Goal: Transaction & Acquisition: Purchase product/service

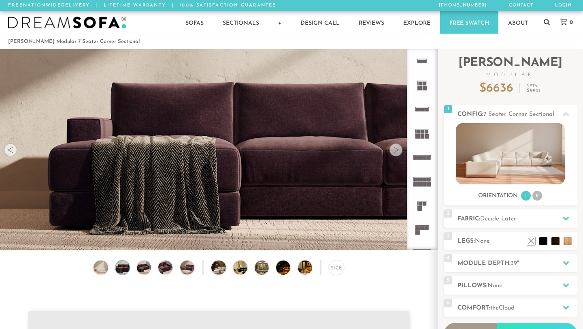
click at [396, 150] on div at bounding box center [395, 149] width 13 height 13
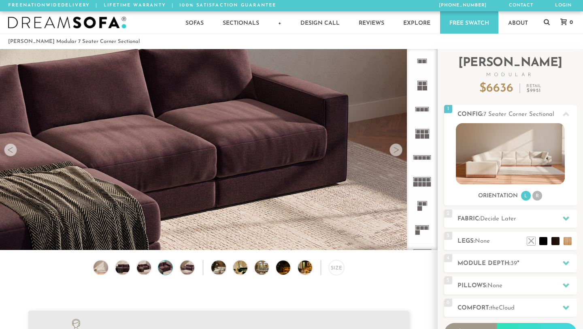
click at [396, 150] on div at bounding box center [395, 149] width 13 height 13
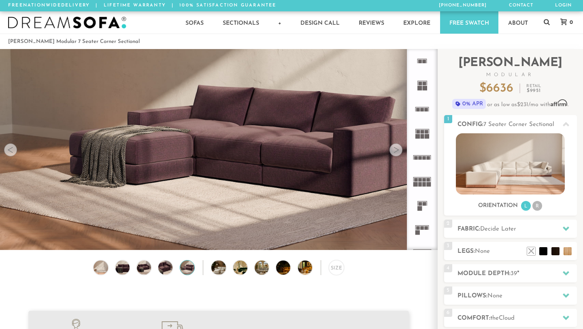
scroll to position [8893, 583]
click at [396, 150] on div at bounding box center [395, 149] width 13 height 13
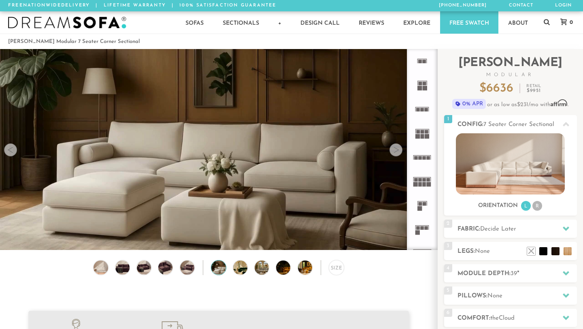
click at [396, 150] on div at bounding box center [395, 149] width 13 height 13
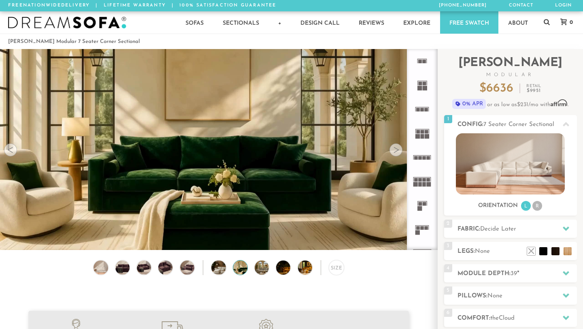
click at [396, 150] on div at bounding box center [395, 149] width 13 height 13
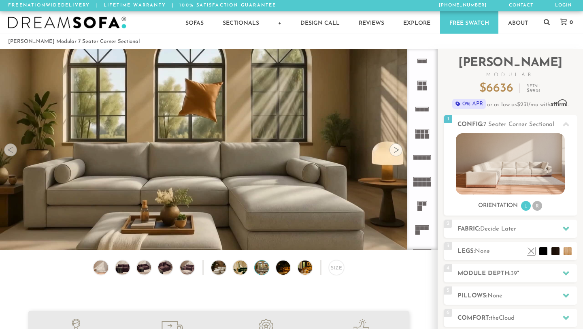
click at [396, 150] on div at bounding box center [395, 149] width 13 height 13
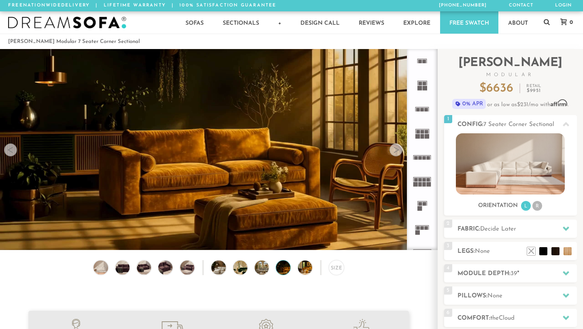
click at [396, 150] on div at bounding box center [395, 149] width 13 height 13
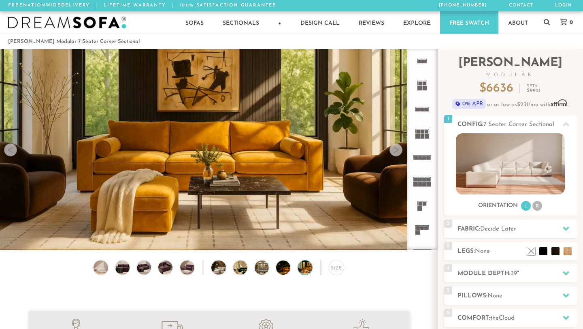
click at [396, 150] on div at bounding box center [395, 149] width 13 height 13
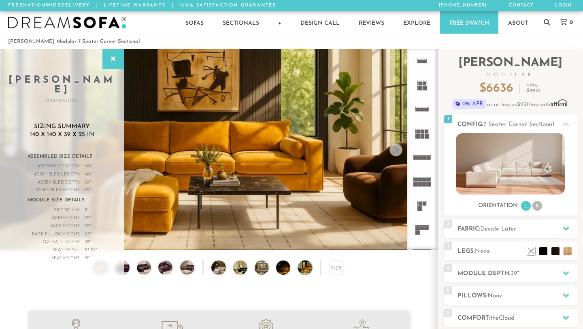
click at [396, 150] on div at bounding box center [395, 149] width 13 height 13
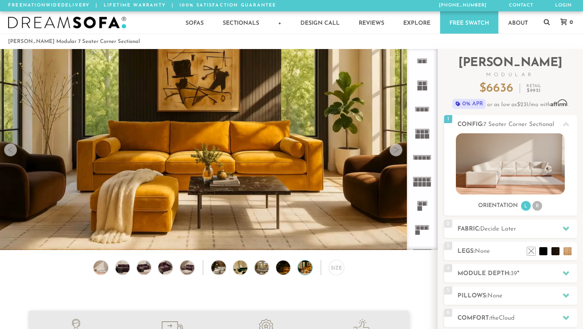
click at [396, 150] on div at bounding box center [395, 149] width 13 height 13
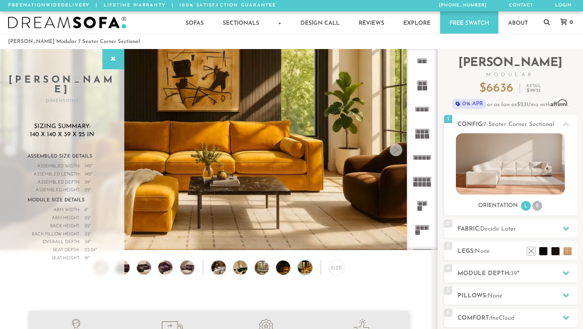
click at [396, 150] on div at bounding box center [395, 149] width 13 height 13
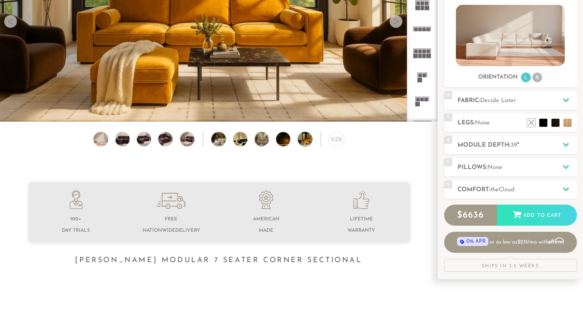
scroll to position [129, 0]
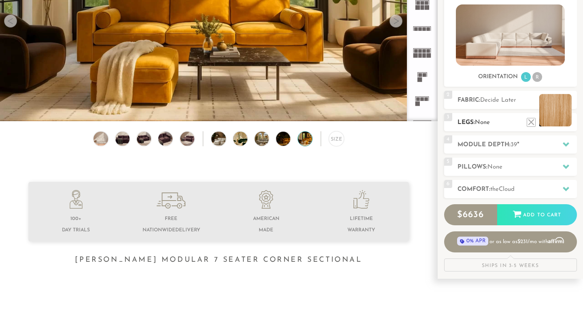
click at [564, 122] on li at bounding box center [555, 110] width 32 height 32
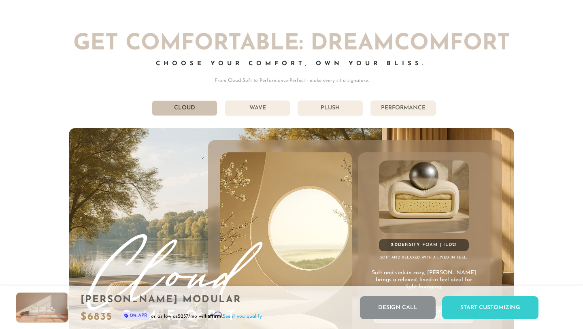
scroll to position [4179, 0]
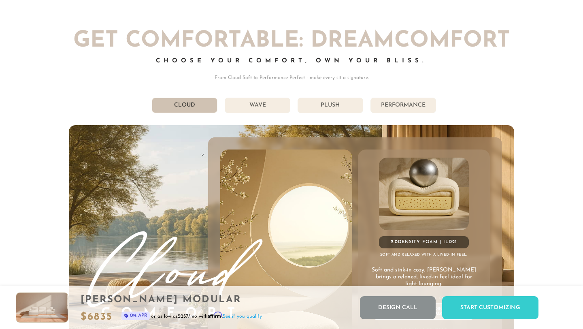
click at [389, 108] on li "Performance" at bounding box center [403, 105] width 66 height 15
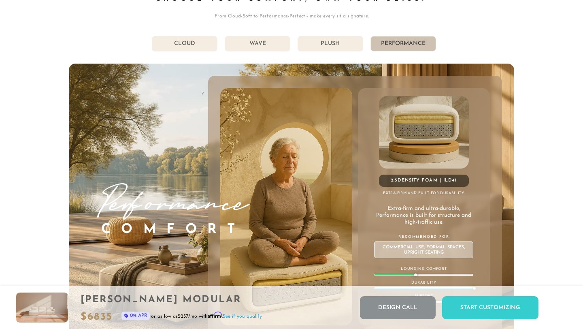
scroll to position [4241, 0]
click at [329, 44] on li "Plush" at bounding box center [330, 43] width 66 height 15
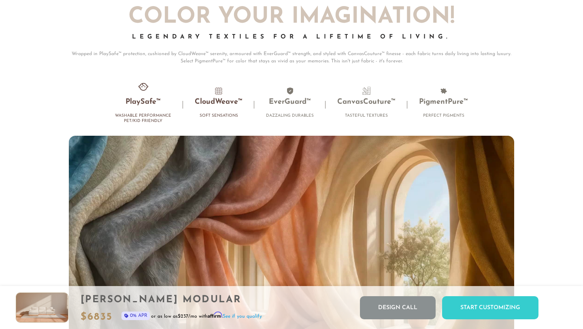
scroll to position [5048, 0]
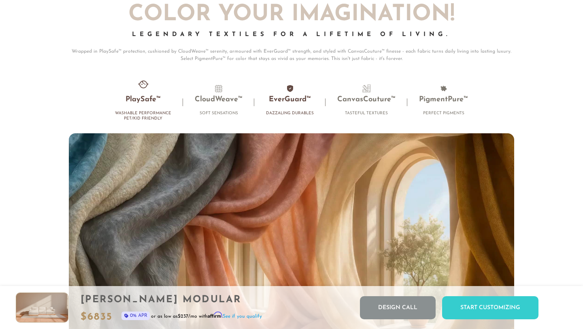
click at [283, 103] on h3 "EverGuard™" at bounding box center [290, 99] width 48 height 9
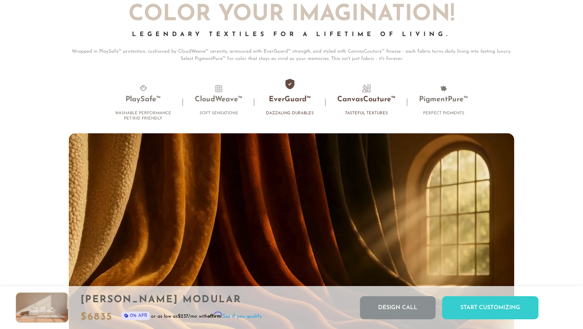
click at [350, 100] on h3 "CanvasCouture™" at bounding box center [366, 99] width 58 height 9
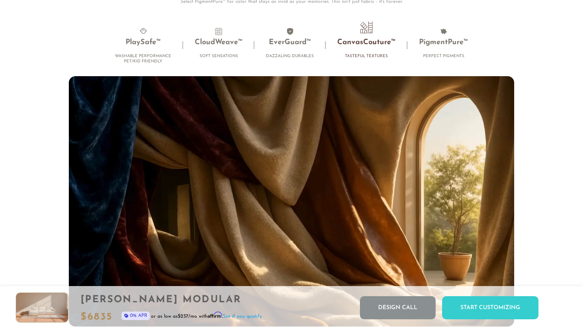
scroll to position [5063, 0]
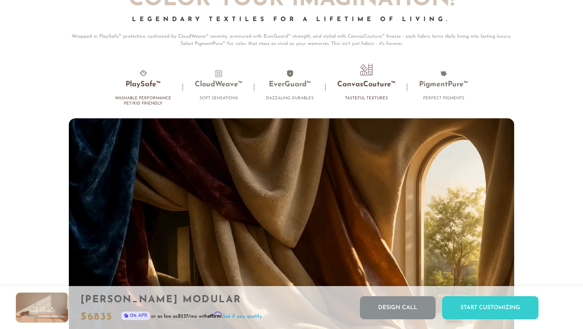
click at [138, 89] on h3 "PlaySafe™" at bounding box center [143, 84] width 56 height 9
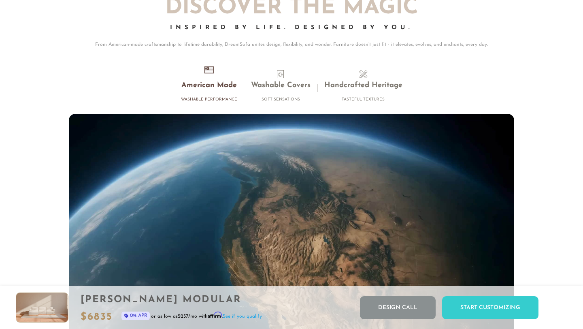
scroll to position [7052, 0]
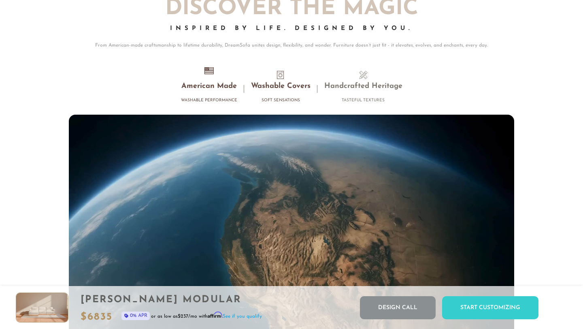
click at [287, 87] on h3 "Washable Covers" at bounding box center [280, 86] width 59 height 9
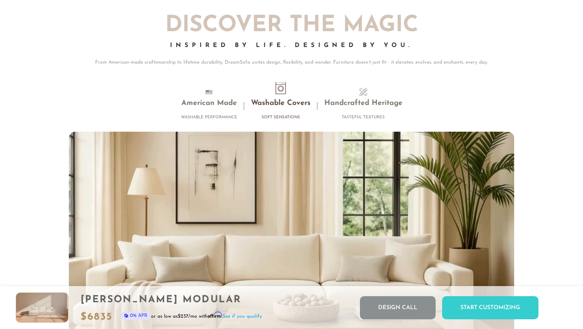
scroll to position [7035, 0]
click at [351, 104] on h3 "Handcrafted Heritage" at bounding box center [363, 103] width 78 height 9
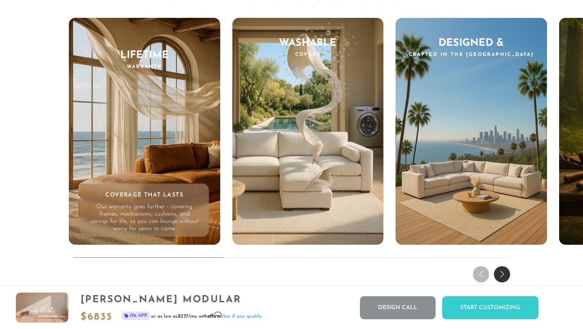
scroll to position [7521, 0]
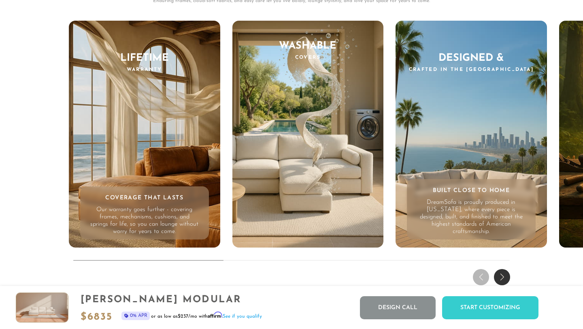
click at [496, 194] on div "Built Close to Home DreamSofa is proudly produced in California, where every pi…" at bounding box center [471, 209] width 129 height 60
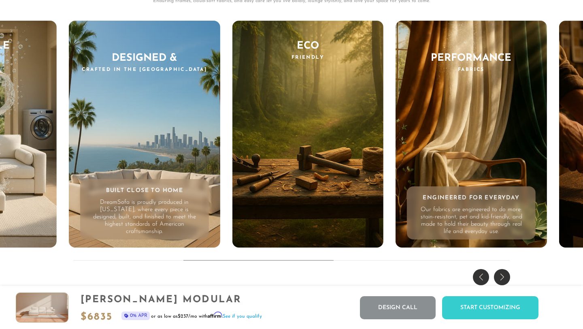
click at [461, 167] on div "Performance Fabrics Engineered for Everyday Our fabrics are engineered to do mo…" at bounding box center [470, 134] width 151 height 227
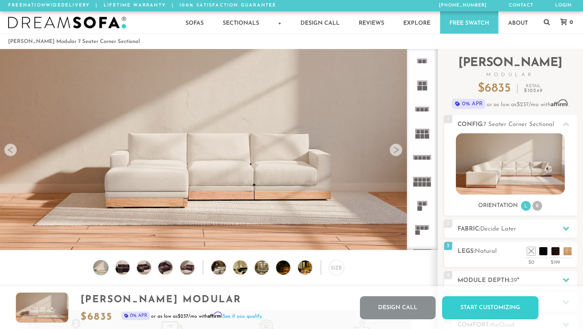
scroll to position [8893, 583]
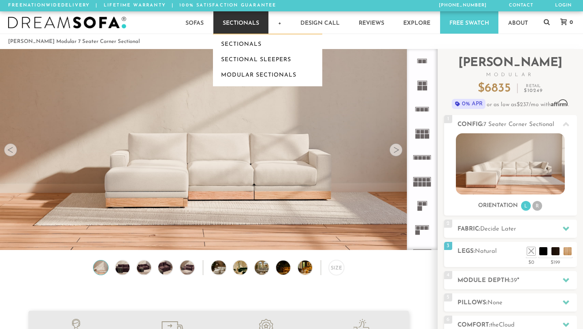
click at [257, 27] on link "Sectionals" at bounding box center [240, 22] width 55 height 22
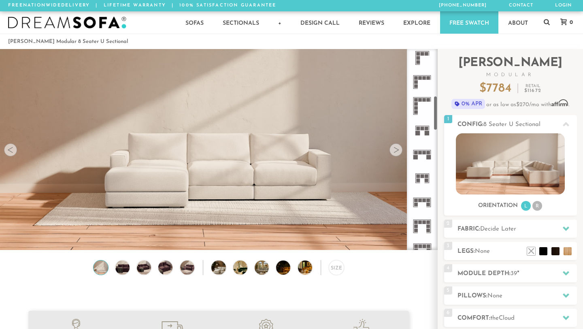
scroll to position [268, 0]
click at [419, 102] on icon at bounding box center [422, 105] width 24 height 24
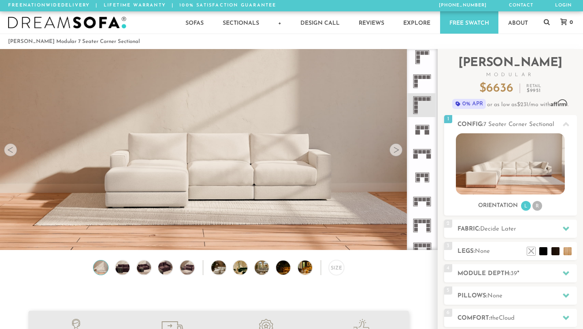
click at [394, 153] on div at bounding box center [395, 149] width 13 height 13
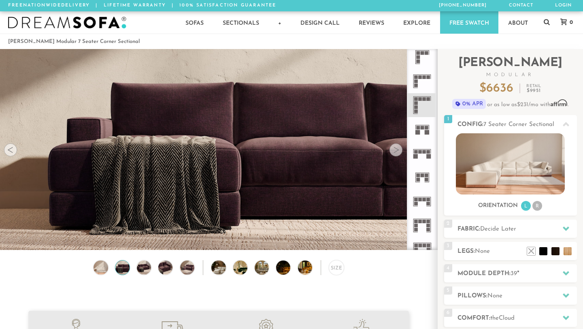
click at [394, 153] on div at bounding box center [395, 149] width 13 height 13
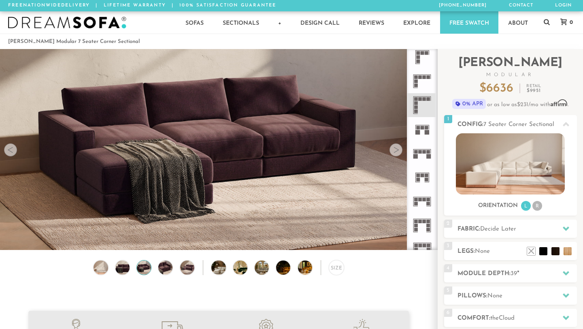
click at [394, 153] on div at bounding box center [395, 149] width 13 height 13
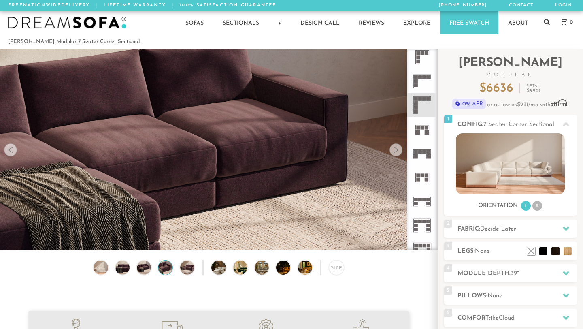
click at [394, 153] on div at bounding box center [395, 149] width 13 height 13
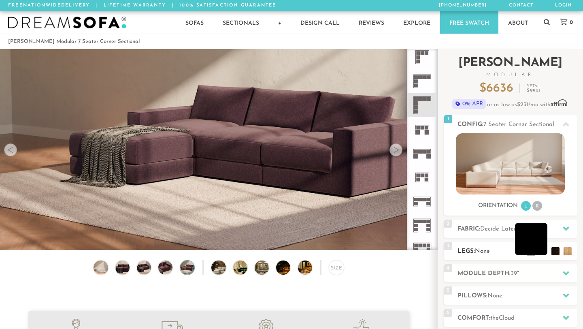
click at [541, 250] on li at bounding box center [531, 239] width 32 height 32
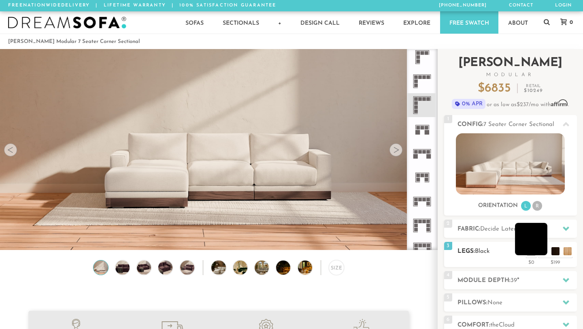
click at [546, 252] on li at bounding box center [531, 239] width 32 height 32
click at [555, 250] on li at bounding box center [543, 239] width 32 height 32
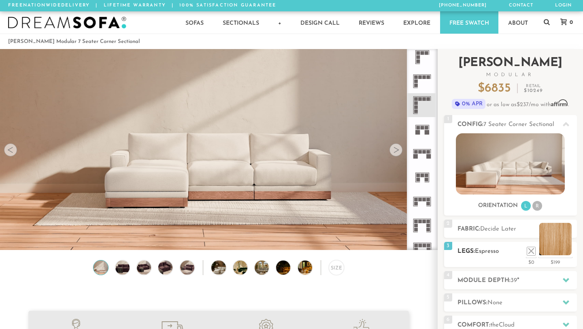
click at [568, 250] on li at bounding box center [555, 239] width 32 height 32
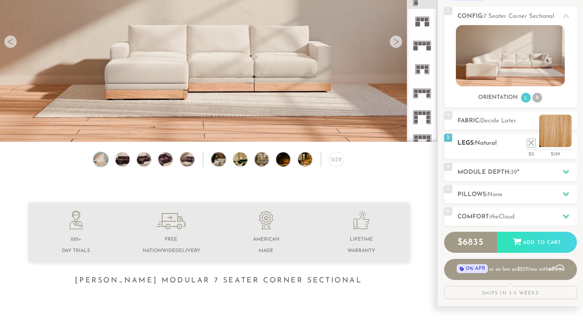
scroll to position [110, 0]
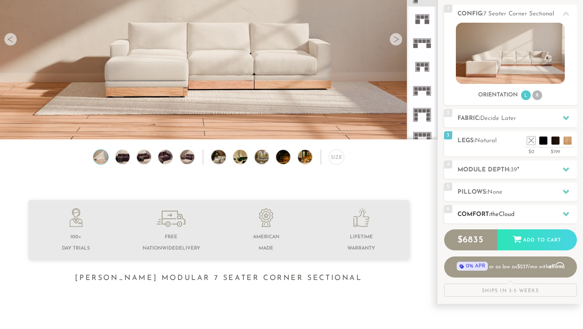
click at [524, 215] on h2 "Comfort: the Cloud" at bounding box center [516, 214] width 119 height 9
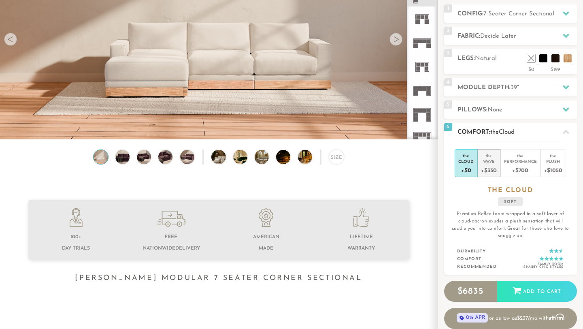
click at [494, 170] on div "+$350" at bounding box center [488, 170] width 15 height 12
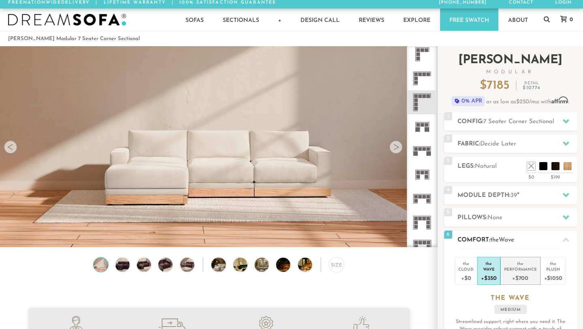
scroll to position [2, 0]
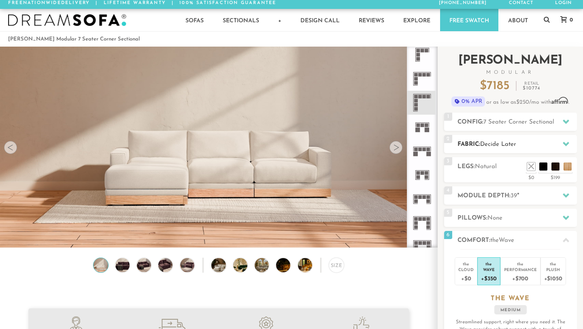
click at [507, 148] on h2 "Fabric: Decide Later" at bounding box center [516, 144] width 119 height 9
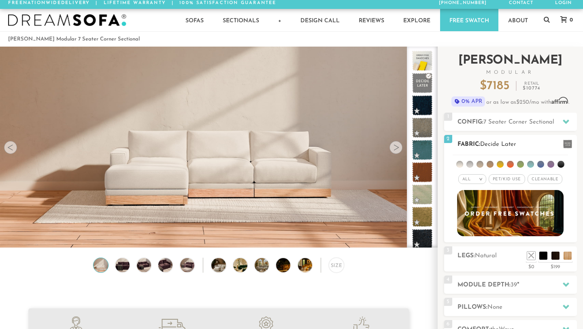
click at [507, 180] on span "Pet/Kid Use x" at bounding box center [506, 179] width 36 height 10
click at [541, 179] on span "Cleanable x" at bounding box center [547, 179] width 35 height 10
click at [522, 163] on li at bounding box center [520, 164] width 7 height 7
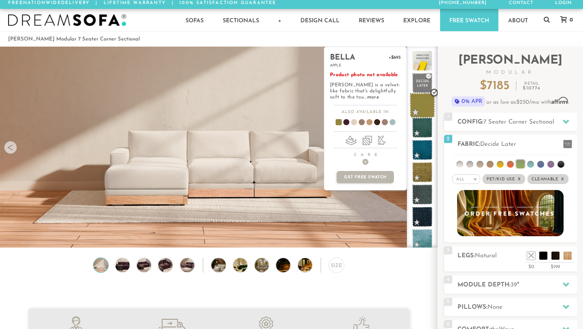
click at [421, 102] on span at bounding box center [421, 105] width 25 height 25
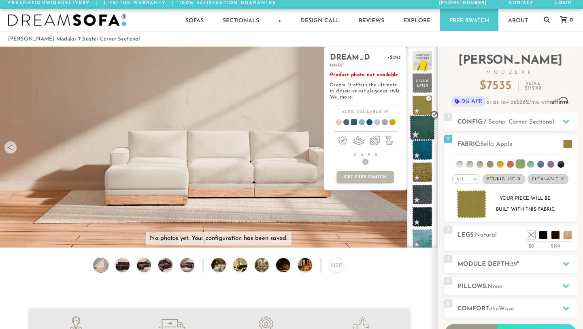
click at [420, 123] on span at bounding box center [421, 127] width 25 height 25
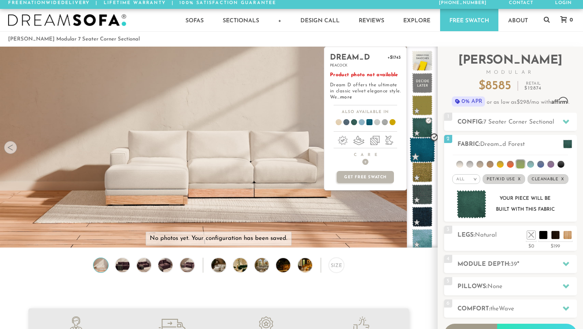
click at [420, 150] on span at bounding box center [421, 149] width 25 height 25
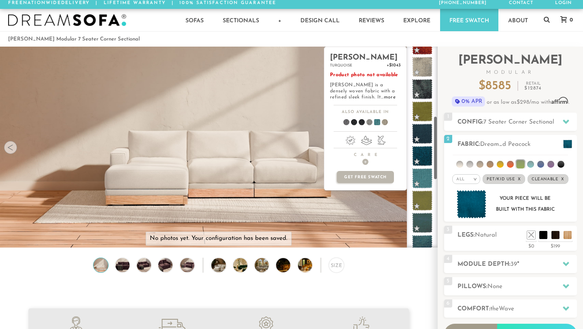
scroll to position [218, 0]
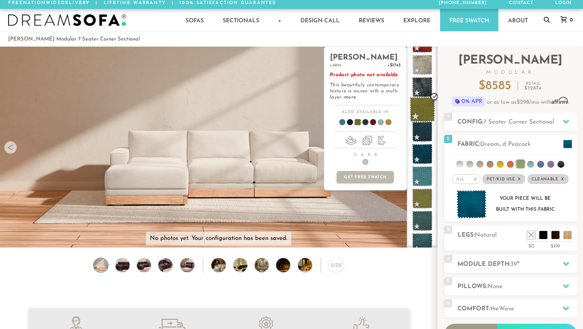
click at [423, 112] on span at bounding box center [421, 109] width 25 height 25
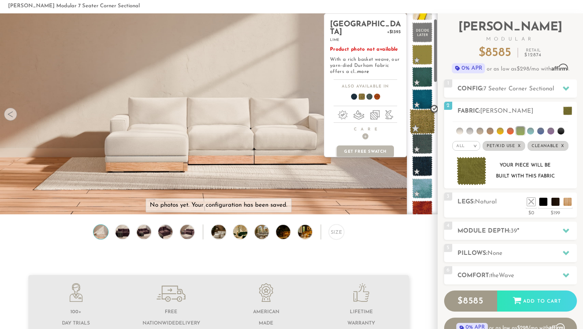
scroll to position [0, 0]
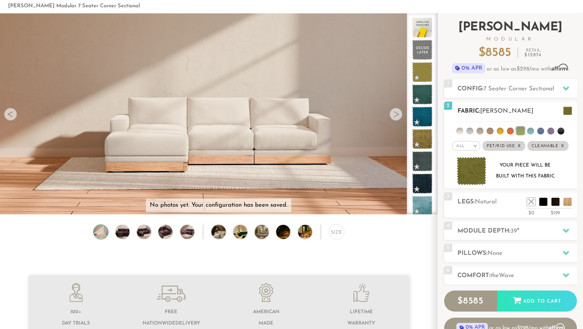
click at [532, 131] on li at bounding box center [530, 130] width 7 height 7
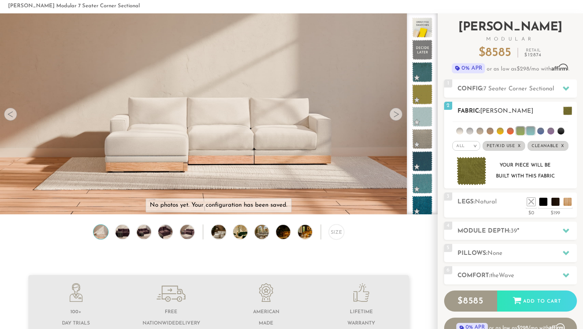
click at [557, 131] on li at bounding box center [560, 130] width 7 height 7
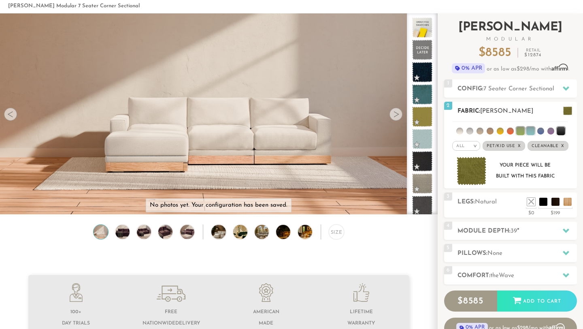
click at [551, 132] on li at bounding box center [550, 130] width 7 height 7
click at [546, 132] on li at bounding box center [550, 131] width 8 height 8
click at [540, 131] on li at bounding box center [540, 130] width 7 height 7
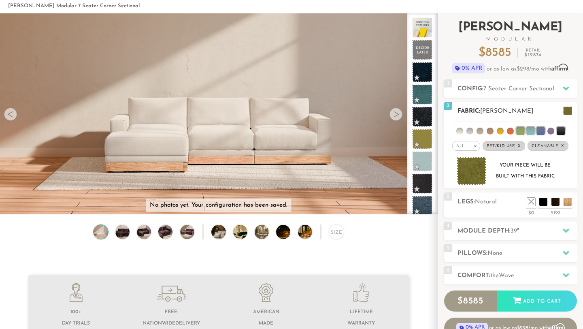
click at [534, 131] on li at bounding box center [530, 131] width 8 height 8
click at [530, 132] on li at bounding box center [530, 130] width 7 height 7
click at [502, 129] on li at bounding box center [499, 130] width 7 height 7
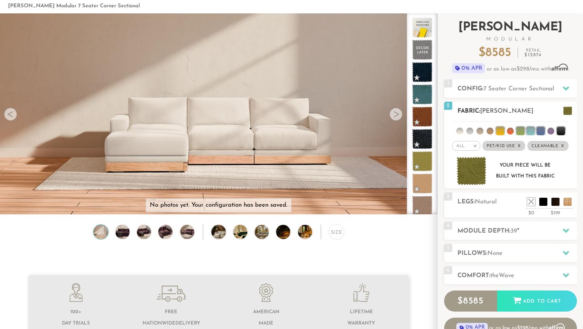
click at [488, 130] on li at bounding box center [489, 130] width 7 height 7
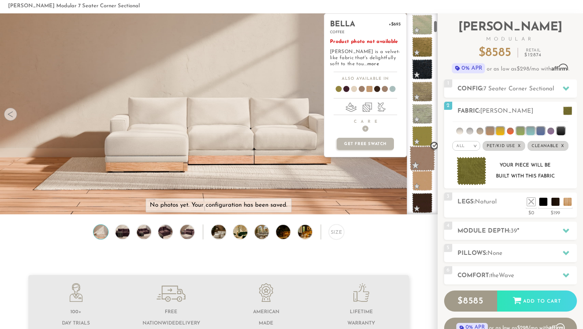
scroll to position [114, 0]
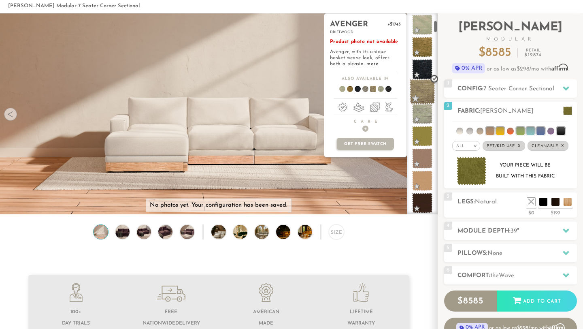
click at [419, 94] on span at bounding box center [421, 91] width 25 height 25
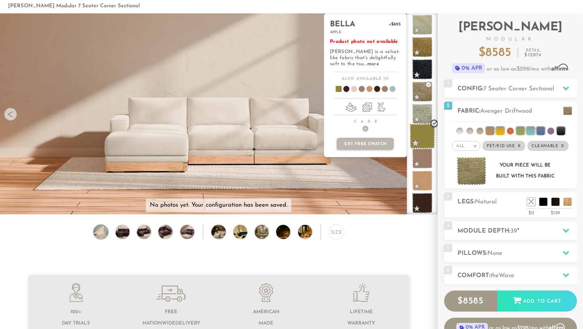
click at [420, 135] on span at bounding box center [421, 135] width 25 height 25
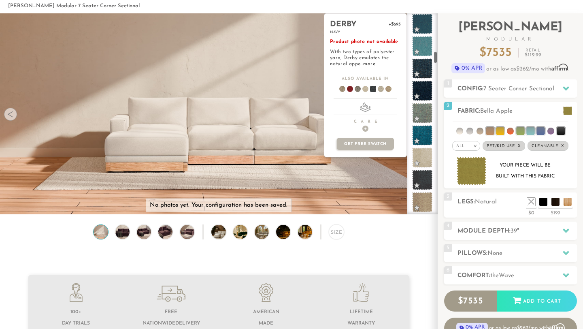
scroll to position [606, 0]
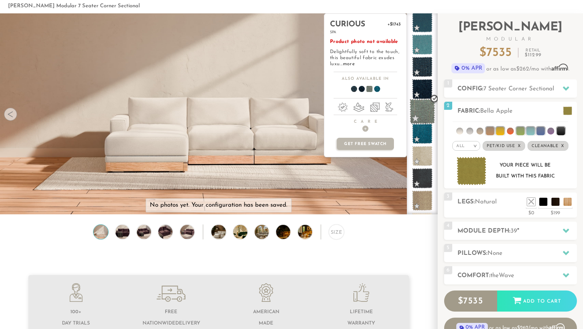
click at [420, 116] on span at bounding box center [421, 111] width 25 height 25
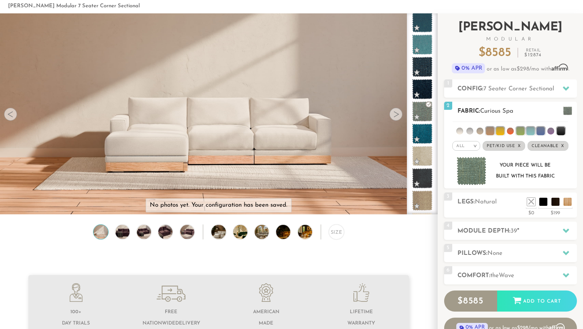
click at [566, 110] on span at bounding box center [567, 110] width 9 height 8
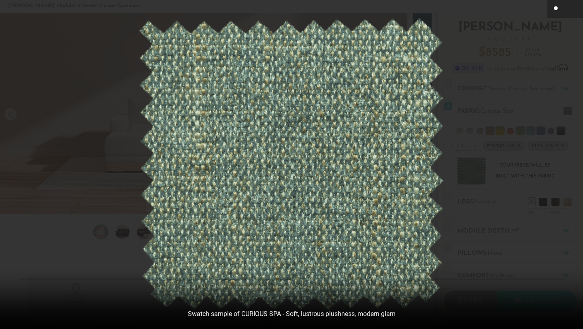
click at [555, 8] on icon at bounding box center [555, 8] width 5 height 5
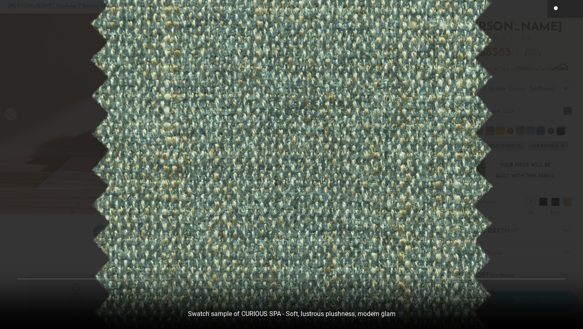
click at [555, 8] on icon at bounding box center [555, 8] width 5 height 5
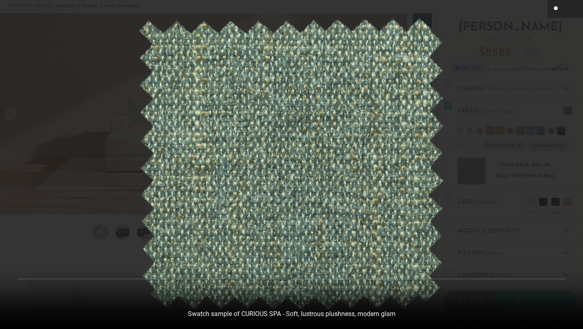
click at [564, 188] on div at bounding box center [291, 164] width 583 height 329
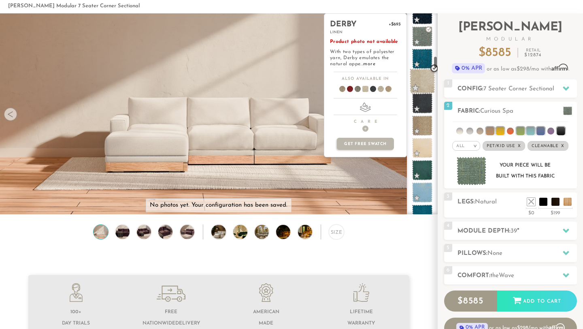
scroll to position [683, 0]
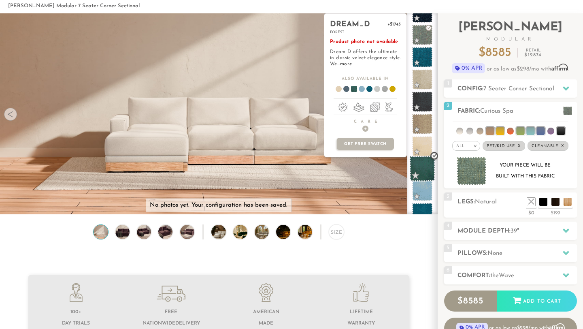
click at [423, 167] on span at bounding box center [421, 168] width 25 height 25
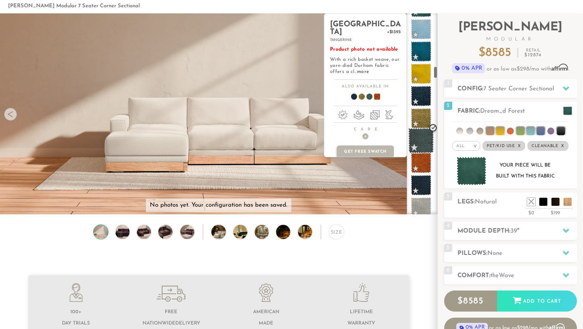
scroll to position [844, 0]
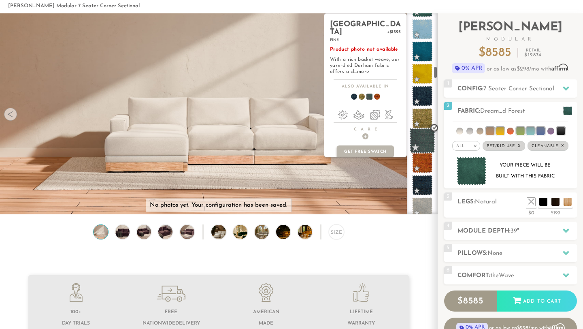
click at [422, 144] on span at bounding box center [421, 140] width 25 height 25
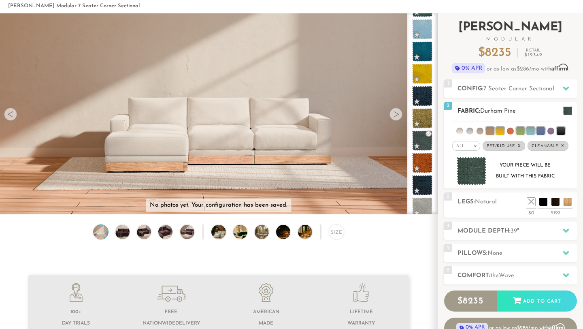
click at [571, 112] on span at bounding box center [567, 110] width 9 height 8
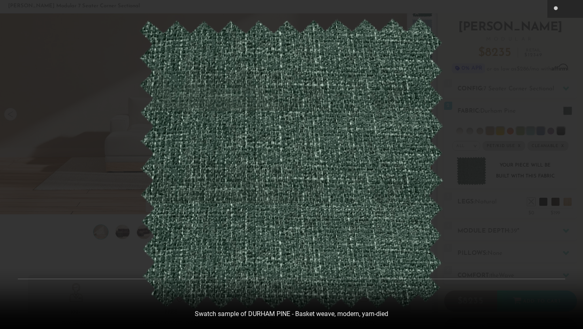
click at [297, 155] on img at bounding box center [290, 164] width 305 height 293
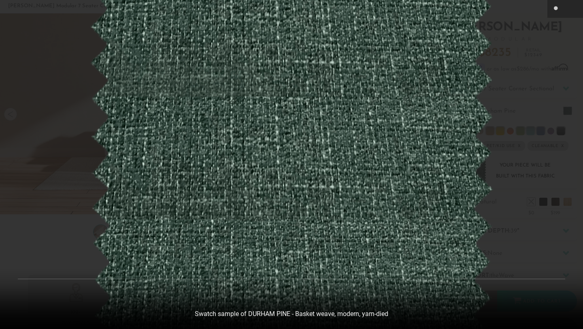
click at [297, 155] on img at bounding box center [291, 167] width 405 height 388
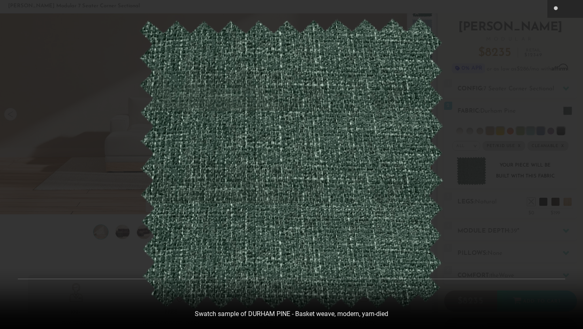
click at [510, 115] on div at bounding box center [291, 164] width 583 height 329
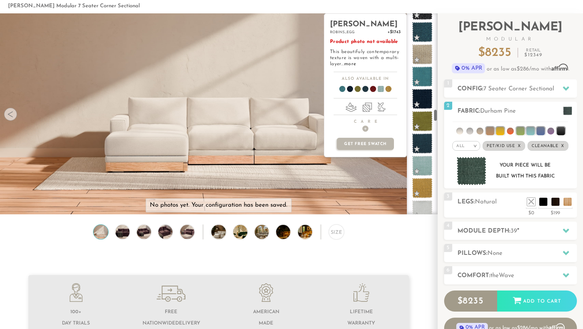
scroll to position [1533, 0]
click at [422, 118] on span at bounding box center [421, 119] width 25 height 25
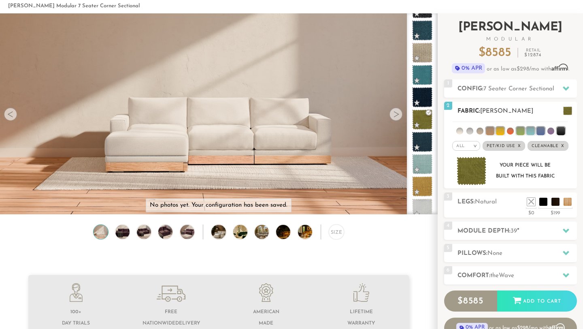
click at [469, 167] on img at bounding box center [471, 171] width 30 height 29
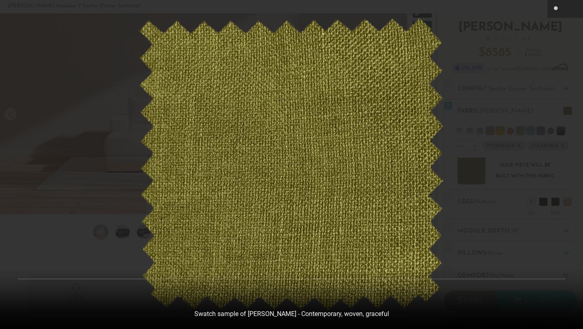
click at [480, 106] on div at bounding box center [291, 164] width 583 height 329
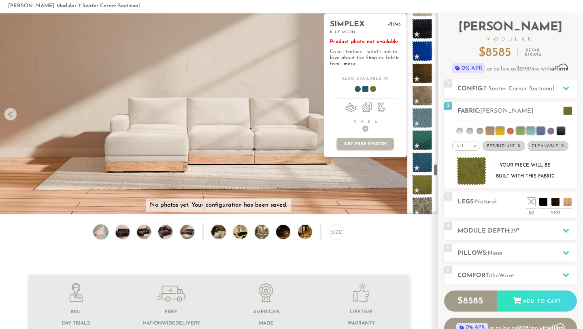
scroll to position [2403, 0]
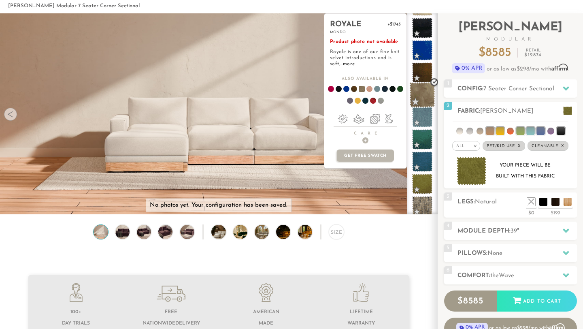
click at [421, 96] on span at bounding box center [421, 94] width 25 height 25
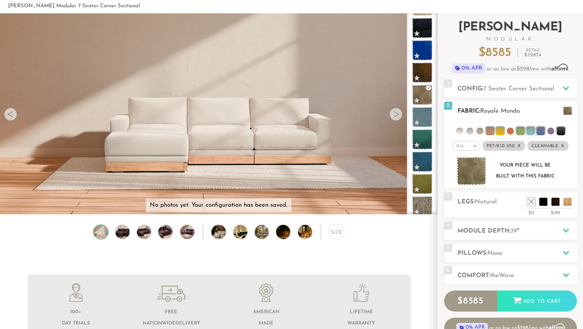
click at [469, 166] on img at bounding box center [471, 171] width 30 height 29
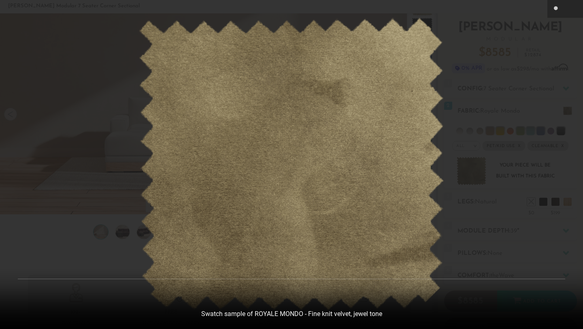
click at [471, 126] on div at bounding box center [291, 164] width 583 height 329
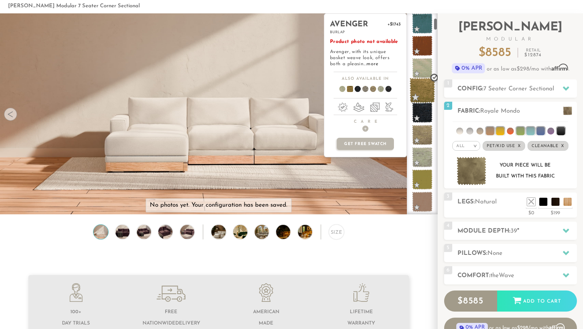
scroll to position [73, 0]
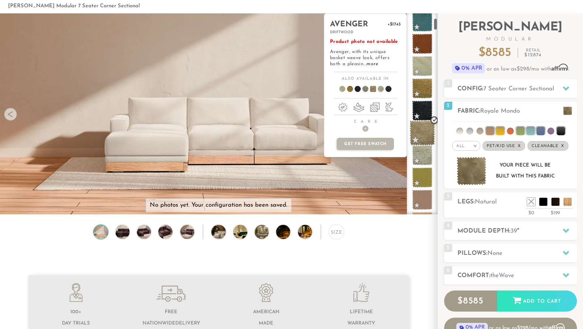
click at [420, 132] on span at bounding box center [421, 132] width 25 height 25
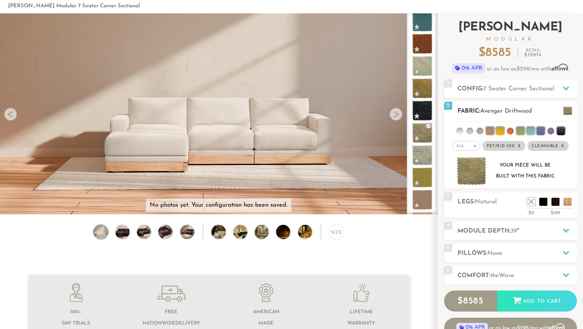
click at [471, 168] on img at bounding box center [471, 171] width 30 height 29
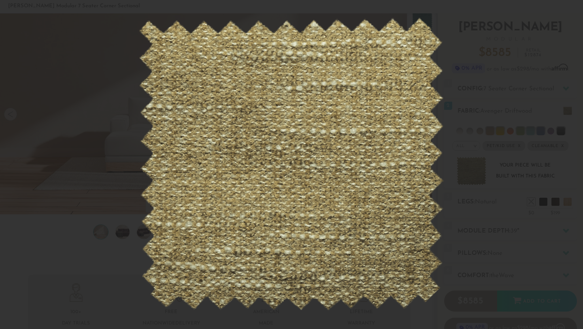
click at [465, 81] on div at bounding box center [291, 164] width 583 height 329
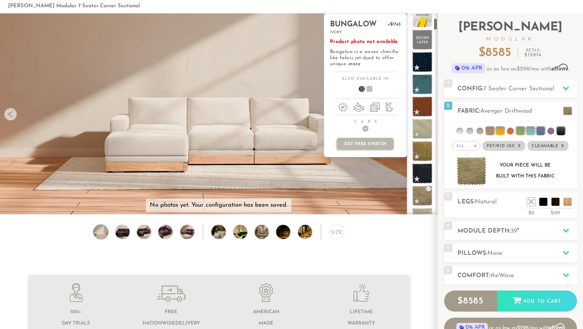
scroll to position [0, 0]
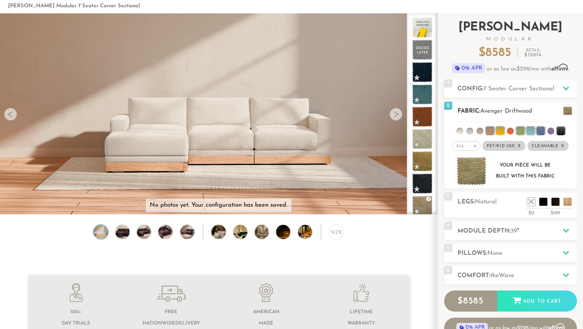
click at [546, 148] on span "Cleanable x" at bounding box center [547, 146] width 41 height 10
click at [459, 131] on li at bounding box center [459, 130] width 7 height 7
click at [459, 131] on li at bounding box center [459, 131] width 8 height 8
click at [459, 131] on li at bounding box center [459, 130] width 7 height 7
click at [487, 130] on li at bounding box center [489, 131] width 8 height 8
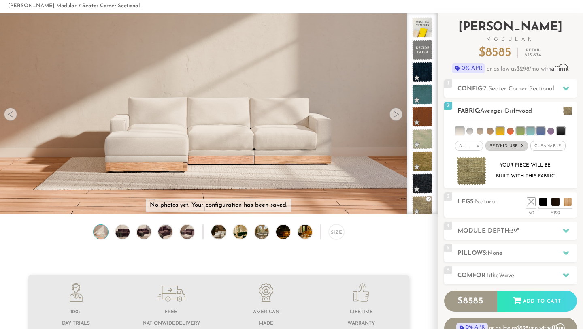
click at [499, 131] on li at bounding box center [500, 131] width 8 height 8
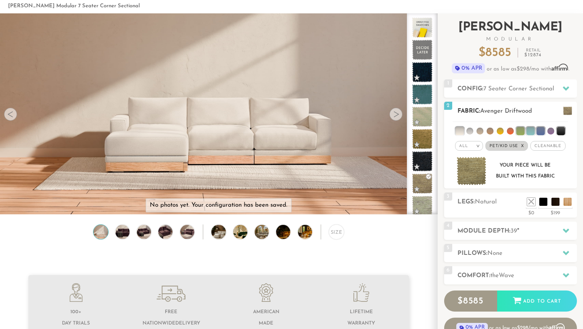
click at [517, 132] on li at bounding box center [520, 131] width 8 height 8
click at [531, 131] on li at bounding box center [530, 131] width 8 height 8
click at [539, 131] on li at bounding box center [540, 131] width 8 height 8
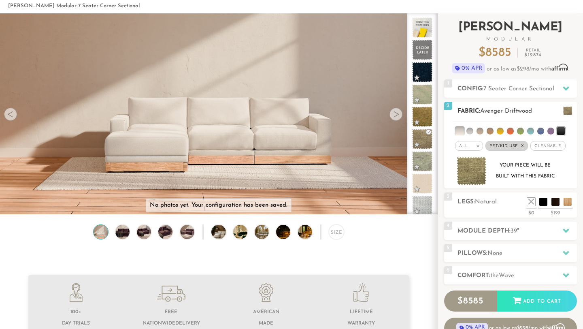
click at [564, 131] on li at bounding box center [560, 131] width 8 height 8
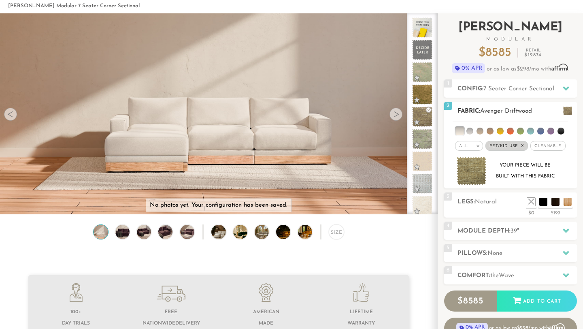
click at [524, 148] on span "Pet/Kid Use x" at bounding box center [506, 146] width 42 height 10
click at [484, 146] on div "All >" at bounding box center [472, 146] width 28 height 10
click at [471, 214] on li "Luxury" at bounding box center [472, 213] width 28 height 11
